Goal: Find specific fact: Find contact information

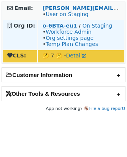
click at [46, 24] on strong "o-6BTA-eu1" at bounding box center [59, 26] width 34 height 6
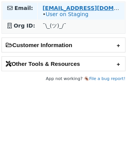
click at [61, 9] on strong "[EMAIL_ADDRESS][DOMAIN_NAME]" at bounding box center [94, 8] width 104 height 6
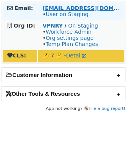
click at [52, 6] on strong "cg8936@att.com" at bounding box center [94, 8] width 104 height 6
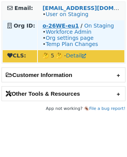
click at [47, 23] on strong "o-26WE-eu1" at bounding box center [60, 26] width 36 height 6
click at [61, 25] on strong "o-26WE-eu1" at bounding box center [60, 26] width 36 height 6
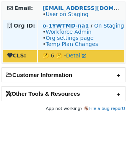
click at [57, 27] on strong "o-1YWTMD-na1" at bounding box center [65, 26] width 46 height 6
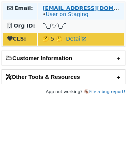
click at [44, 7] on strong "wallis@bookcreator.com" at bounding box center [94, 8] width 104 height 6
